Goal: Navigation & Orientation: Go to known website

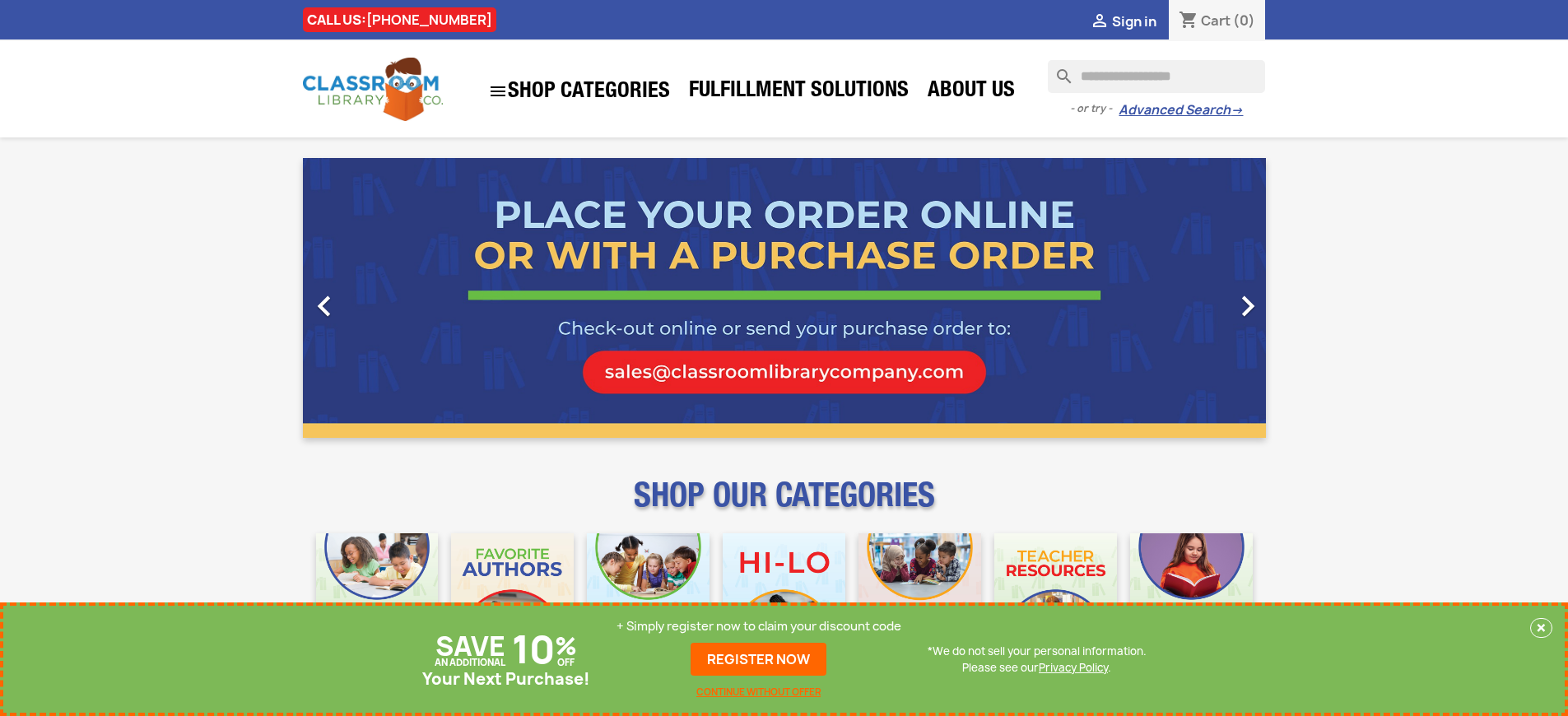
click at [759, 626] on p "+ Simply register now to claim your discount code" at bounding box center [758, 626] width 285 height 16
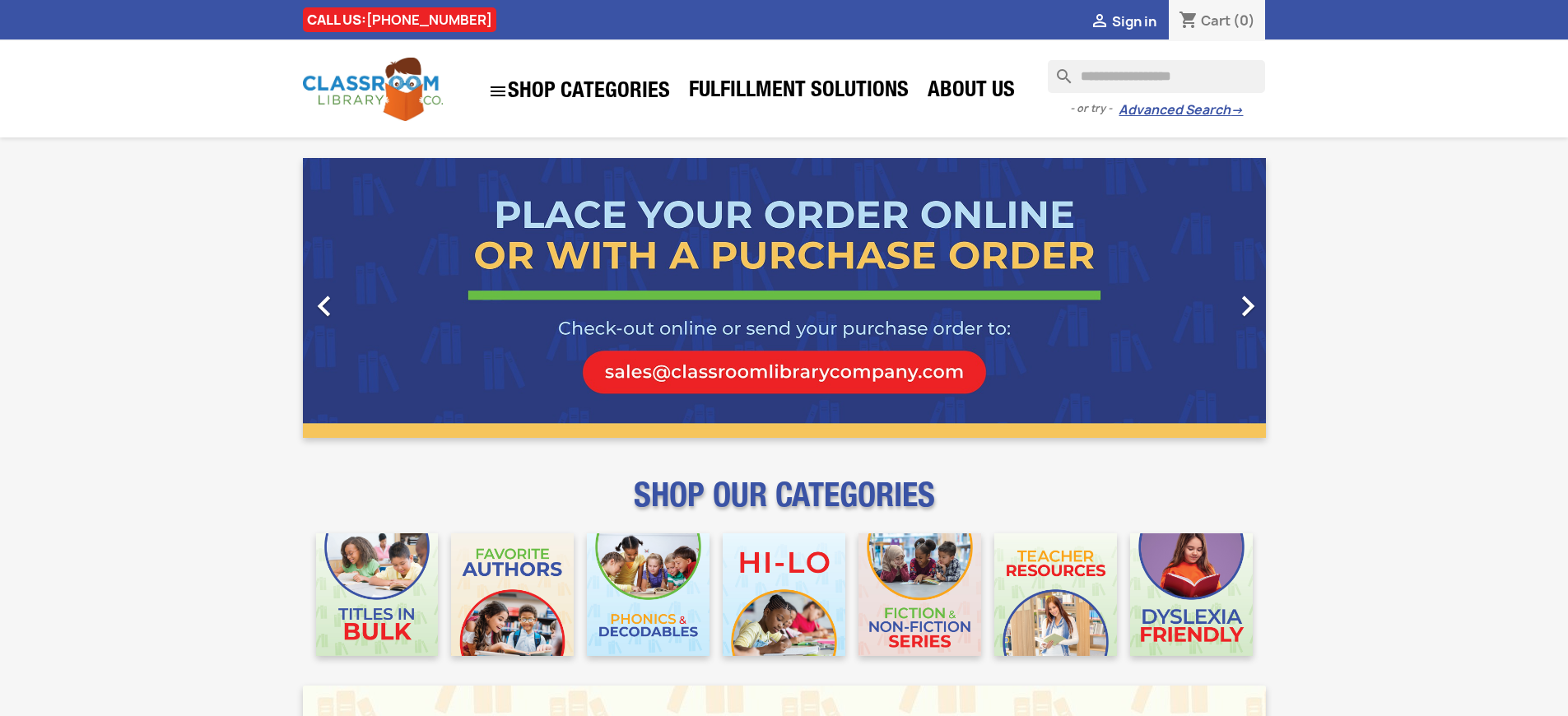
click at [1142, 20] on span "Sign in" at bounding box center [1134, 21] width 45 height 18
click at [1133, 20] on span "Sign in" at bounding box center [1134, 21] width 45 height 18
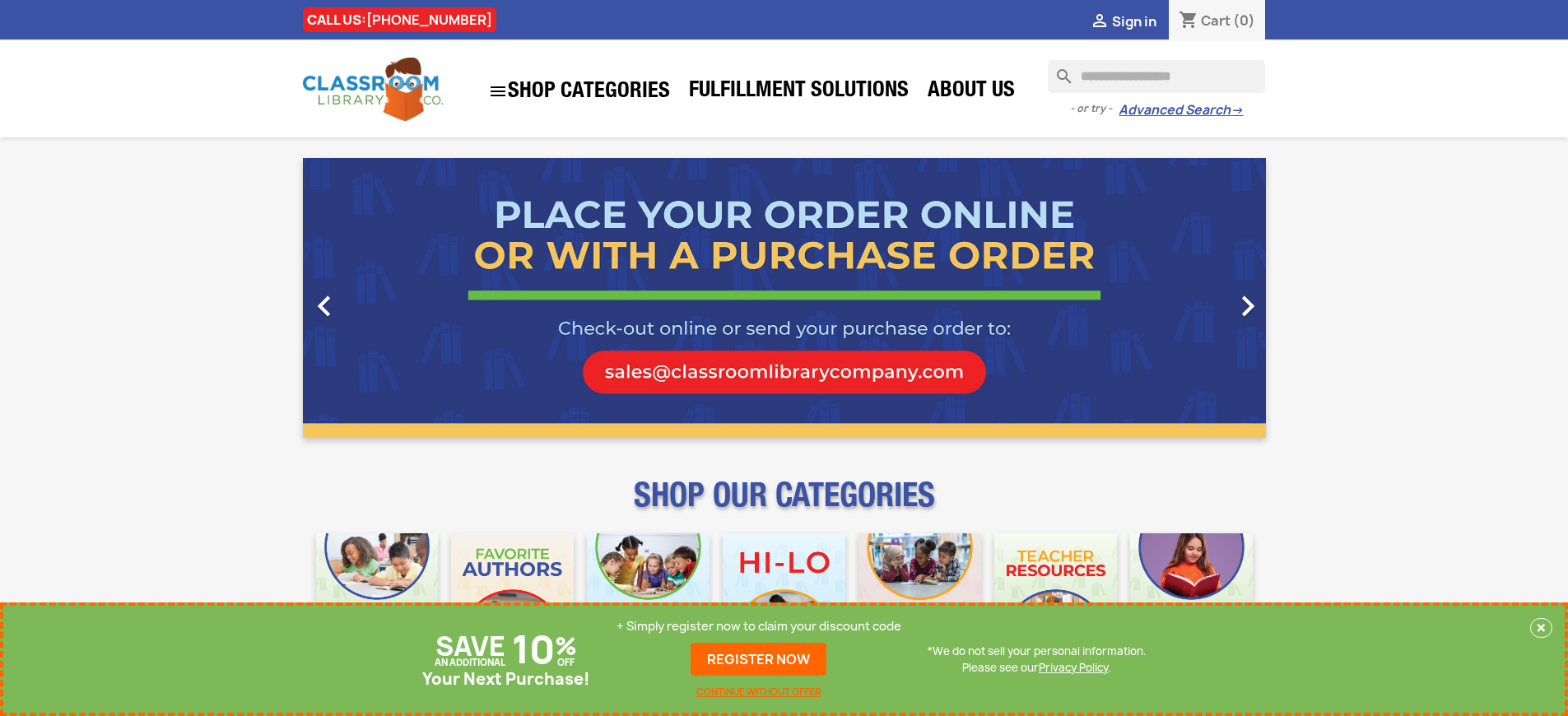
click at [759, 626] on p "+ Simply register now to claim your discount code" at bounding box center [758, 626] width 285 height 16
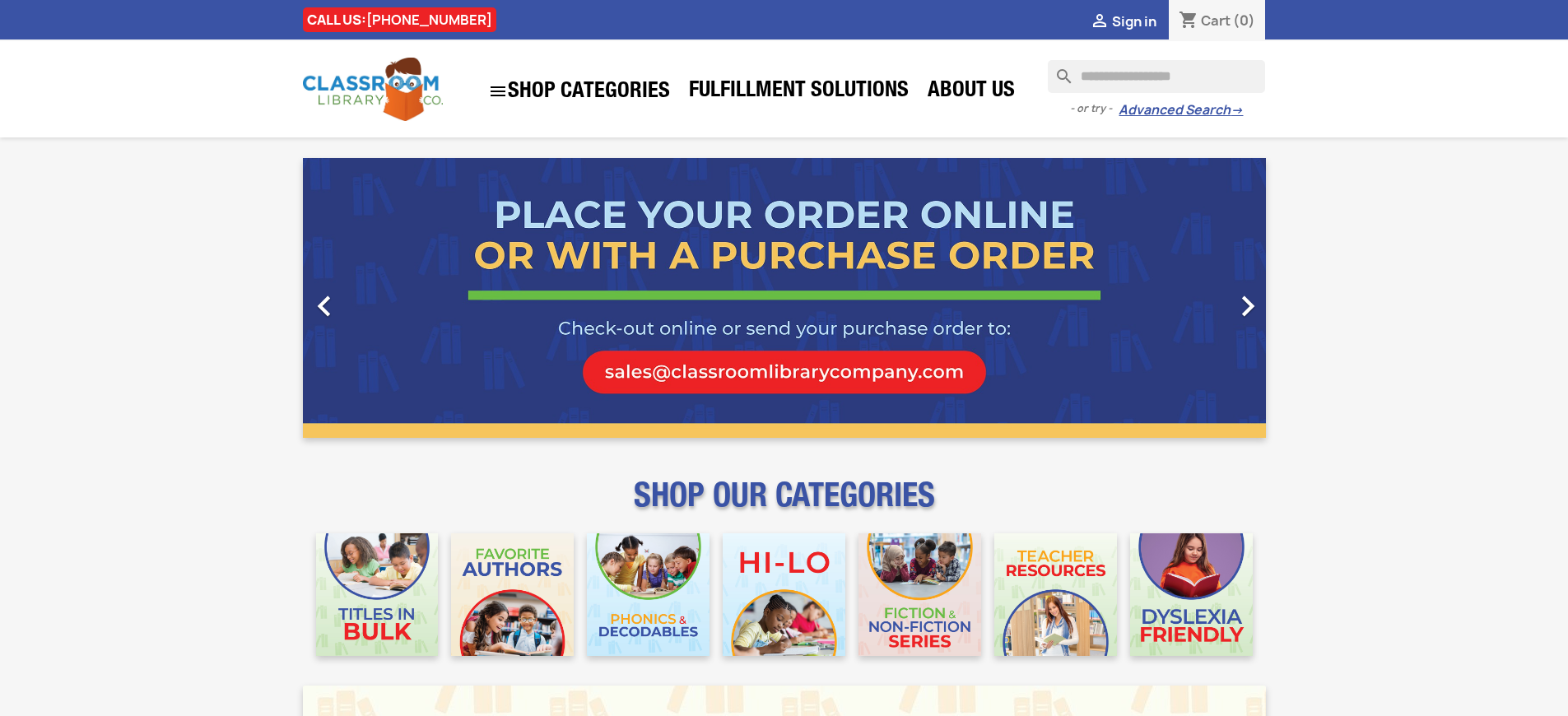
scroll to position [2145, 0]
